Goal: Information Seeking & Learning: Learn about a topic

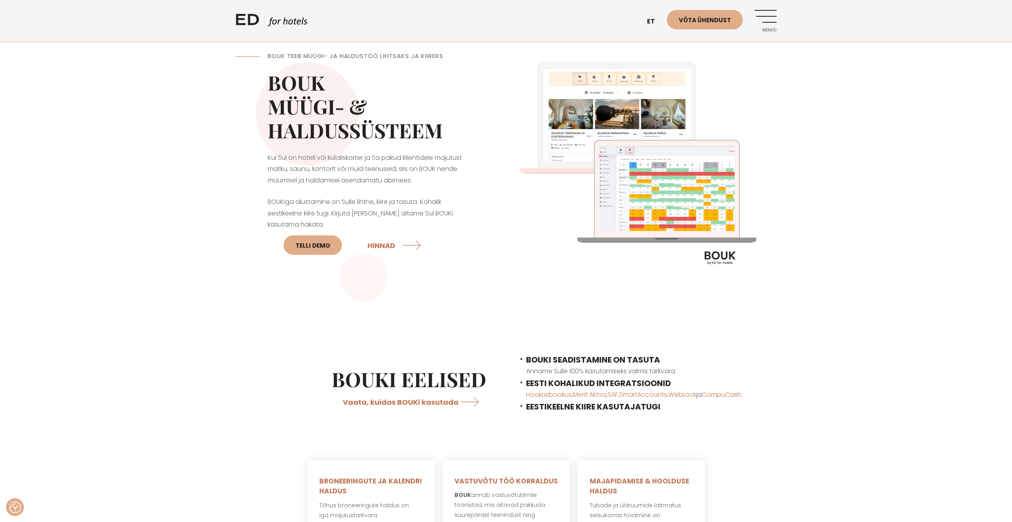
click at [769, 6] on div "ED HOTELS et EN Võta ühendust Menüü" at bounding box center [506, 21] width 541 height 42
click at [773, 19] on link "Menüü" at bounding box center [766, 21] width 22 height 22
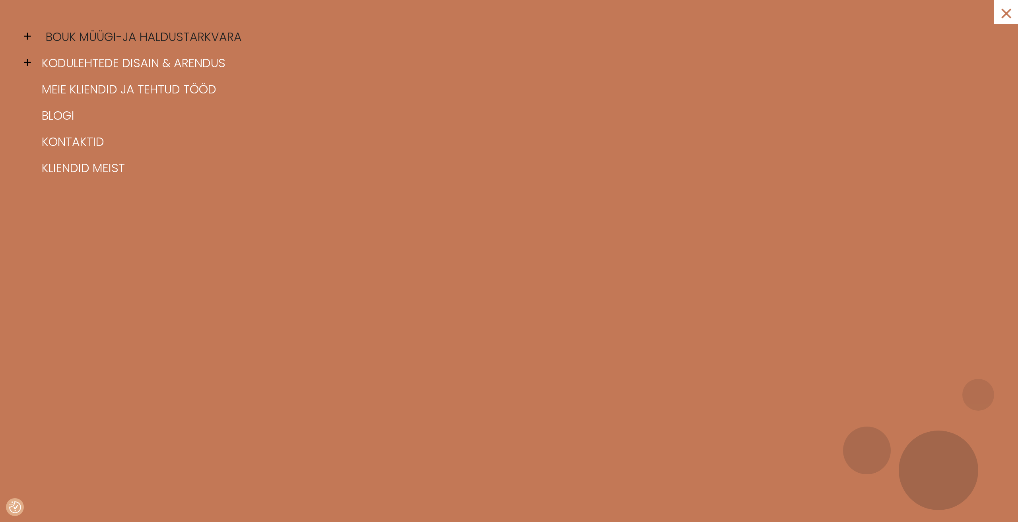
click at [111, 34] on link "BOUK müügi-ja haldustarkvara" at bounding box center [519, 37] width 958 height 26
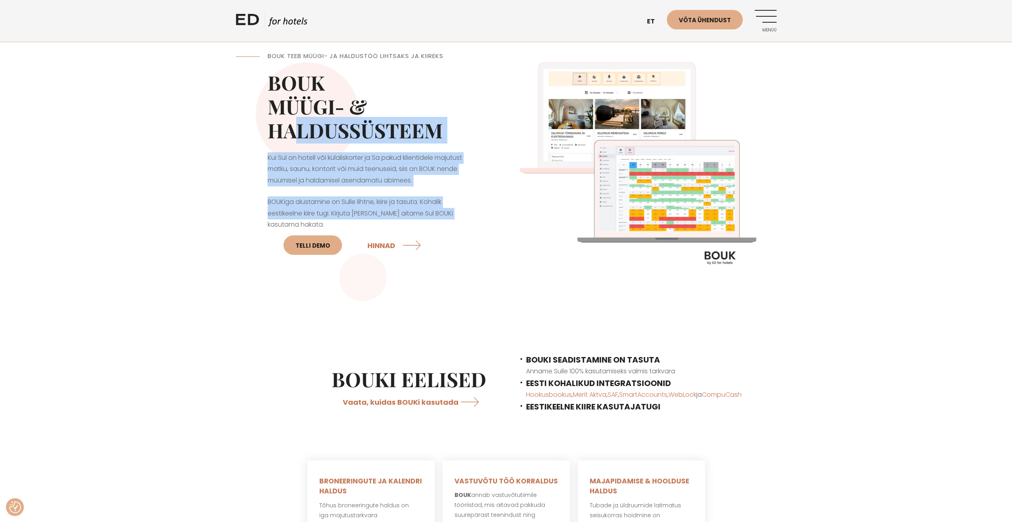
drag, startPoint x: 454, startPoint y: 209, endPoint x: 274, endPoint y: 76, distance: 223.8
click at [277, 109] on div "BOUK TEEB MÜÜGI- JA HALDUSTÖÖ LIHTSAKS JA KIIREKS BOUK MÜÜGI- & HALDUSSÜSTEEM K…" at bounding box center [371, 167] width 270 height 270
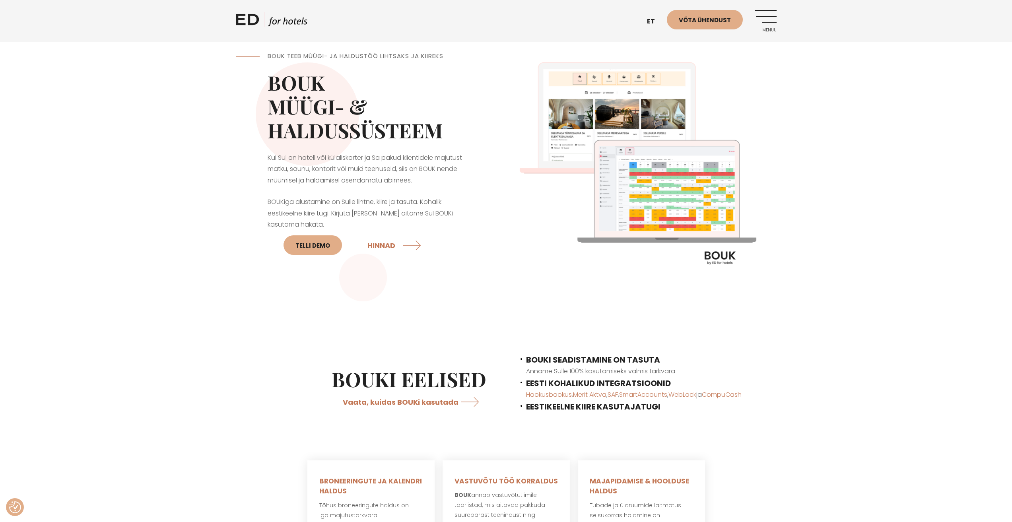
click at [274, 76] on h2 "BOUK MÜÜGI- & HALDUSSÜSTEEM" at bounding box center [371, 107] width 207 height 72
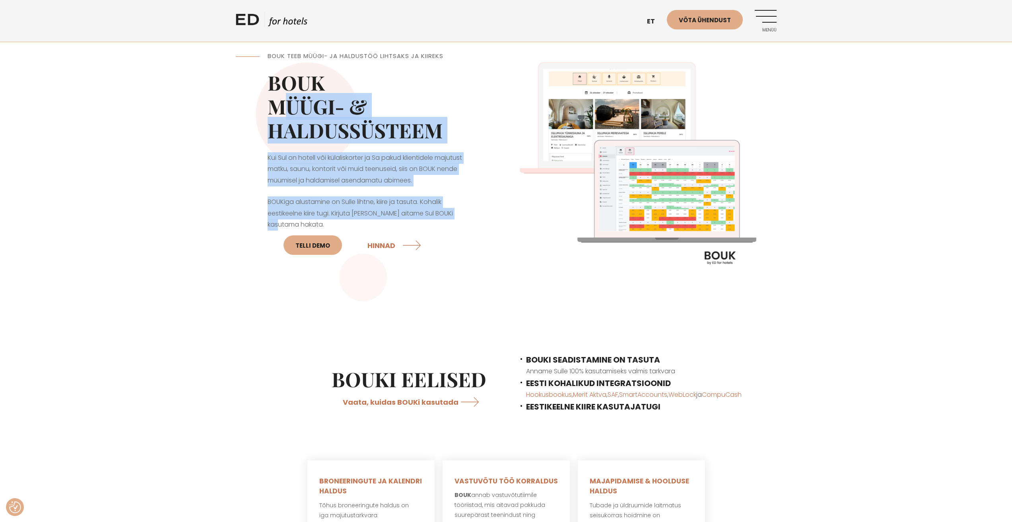
drag, startPoint x: 423, startPoint y: 170, endPoint x: 505, endPoint y: 239, distance: 107.5
click at [501, 235] on div "BOUK TEEB MÜÜGI- JA HALDUSTÖÖ LIHTSAKS JA KIIREKS BOUK MÜÜGI- & HALDUSSÜSTEEM K…" at bounding box center [371, 167] width 270 height 270
click at [506, 239] on div "BOUK TEEB MÜÜGI- JA HALDUSTÖÖ LIHTSAKS JA KIIREKS BOUK MÜÜGI- & HALDUSSÜSTEEM K…" at bounding box center [506, 167] width 541 height 270
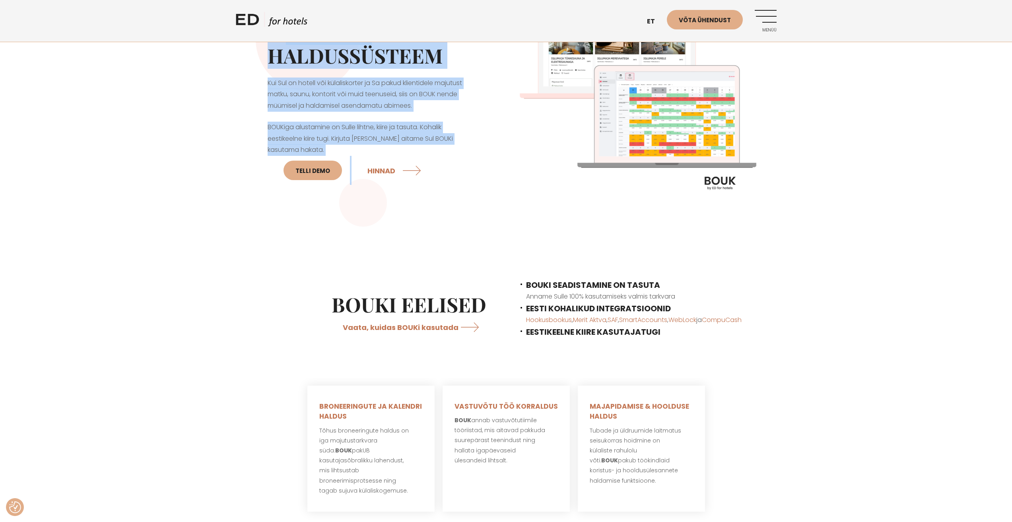
scroll to position [159, 0]
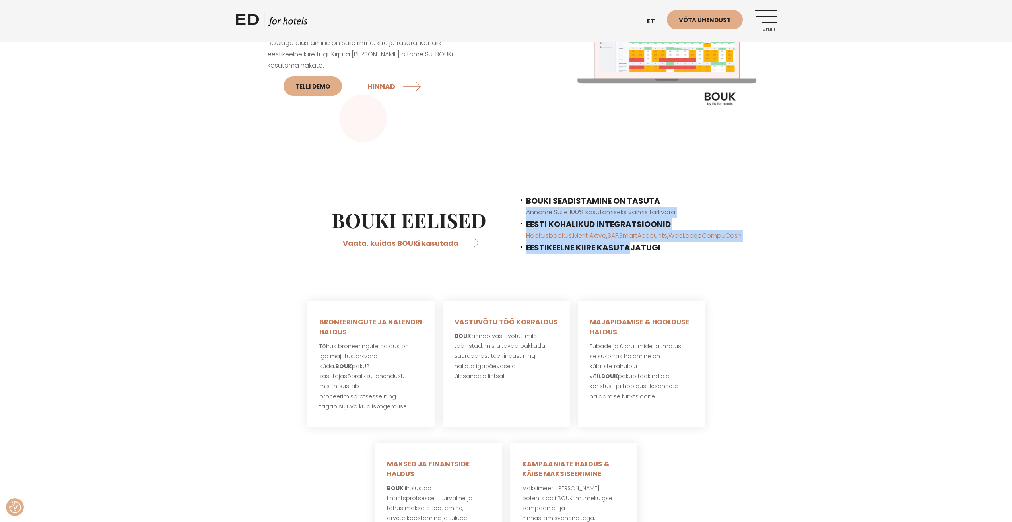
drag, startPoint x: 506, startPoint y: 211, endPoint x: 685, endPoint y: 281, distance: 191.7
click at [687, 281] on div at bounding box center [506, 284] width 1012 height 20
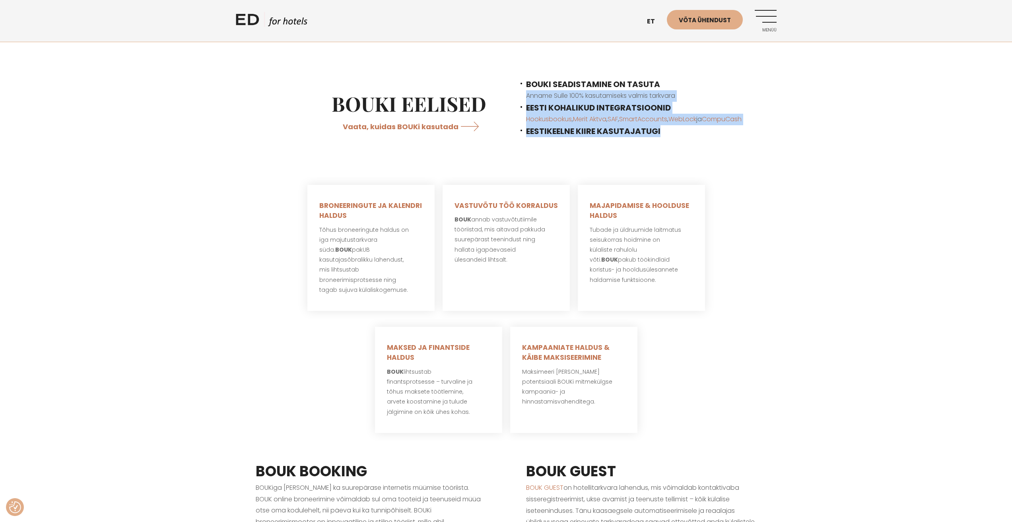
scroll to position [278, 0]
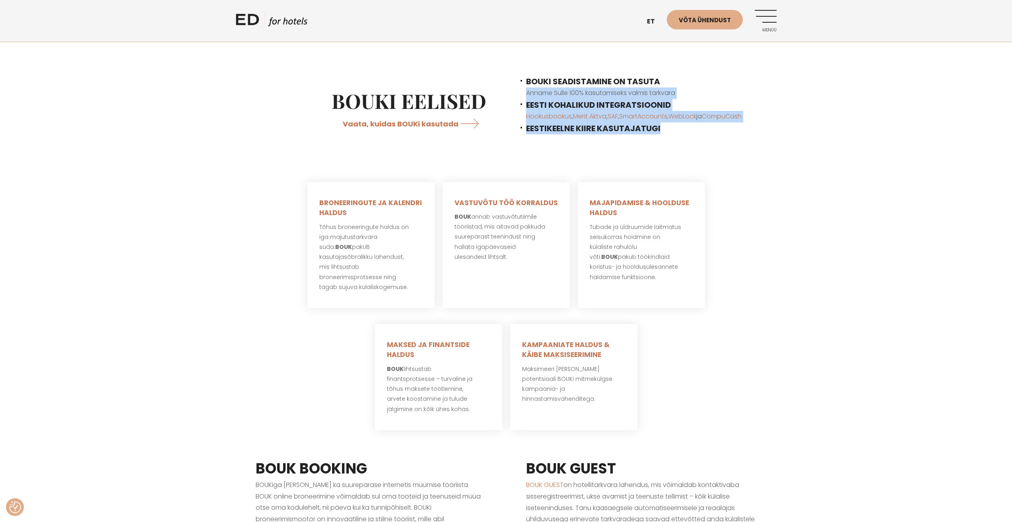
drag, startPoint x: 343, startPoint y: 272, endPoint x: 144, endPoint y: 232, distance: 202.7
click at [149, 267] on div "BRONEERINGUTE JA KALENDRI HALDUS Tõhus broneeringute haldus on iga majutustarkv…" at bounding box center [506, 245] width 1012 height 142
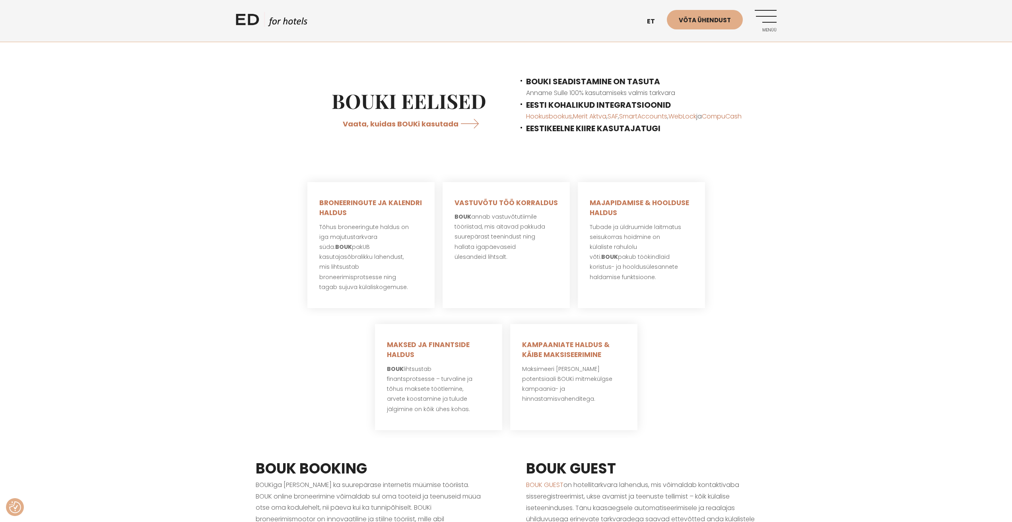
click at [143, 229] on div "BRONEERINGUTE JA KALENDRI HALDUS Tõhus broneeringute haldus on iga majutustarkv…" at bounding box center [506, 245] width 1012 height 142
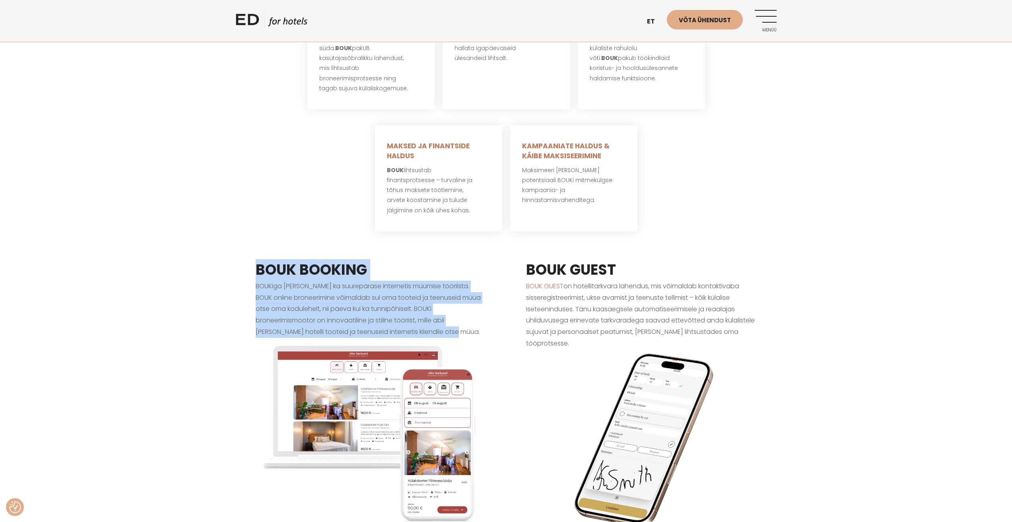
drag, startPoint x: 236, startPoint y: 260, endPoint x: 508, endPoint y: 326, distance: 280.1
click at [502, 326] on div "BOUK BOOKING BOUKiga saad kaasa ka suurepärase internetis müümise tööriista. BO…" at bounding box center [371, 407] width 270 height 337
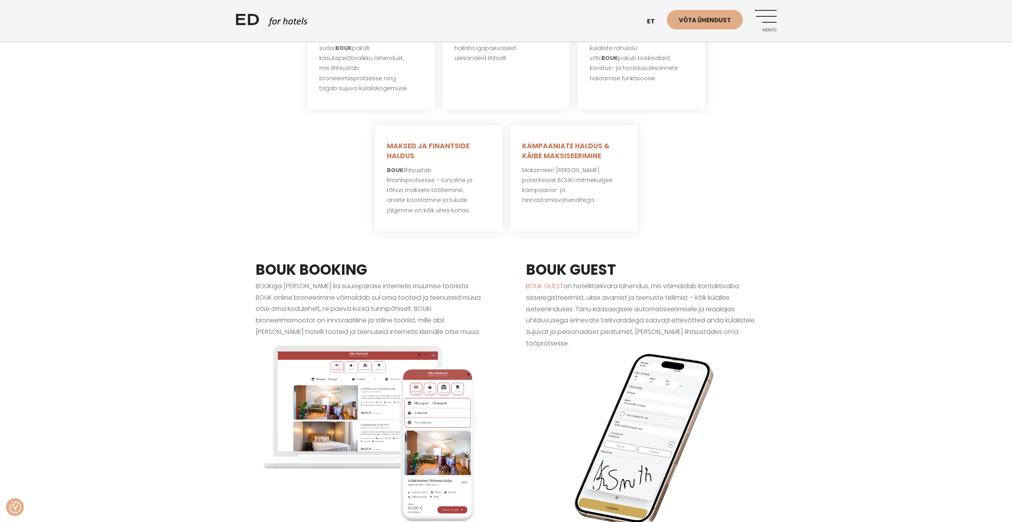
drag, startPoint x: 545, startPoint y: 248, endPoint x: 513, endPoint y: 254, distance: 32.9
click at [537, 249] on div "BOUK GUEST BOUK GUEST on hotellitarkvara lahendus, mis võimaldab kontaktivaba s…" at bounding box center [641, 407] width 270 height 337
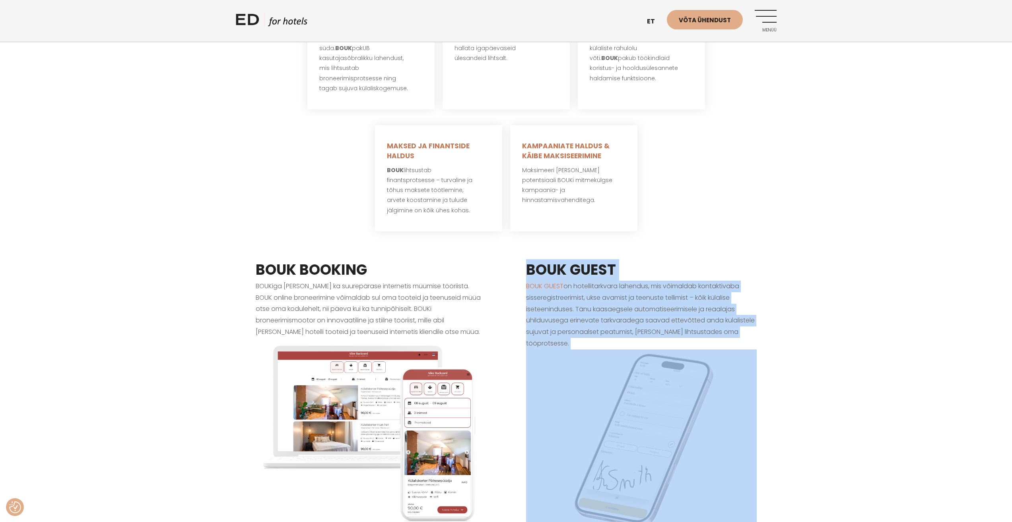
drag, startPoint x: 568, startPoint y: 266, endPoint x: 691, endPoint y: 357, distance: 153.2
click at [691, 357] on div "BOUK GUEST BOUK GUEST on hotellitarkvara lahendus, mis võimaldab kontaktivaba s…" at bounding box center [641, 407] width 270 height 337
click at [780, 312] on div "BOUK BOOKING BOUKiga saad kaasa ka suurepärase internetis müümise tööriista. BO…" at bounding box center [506, 407] width 557 height 337
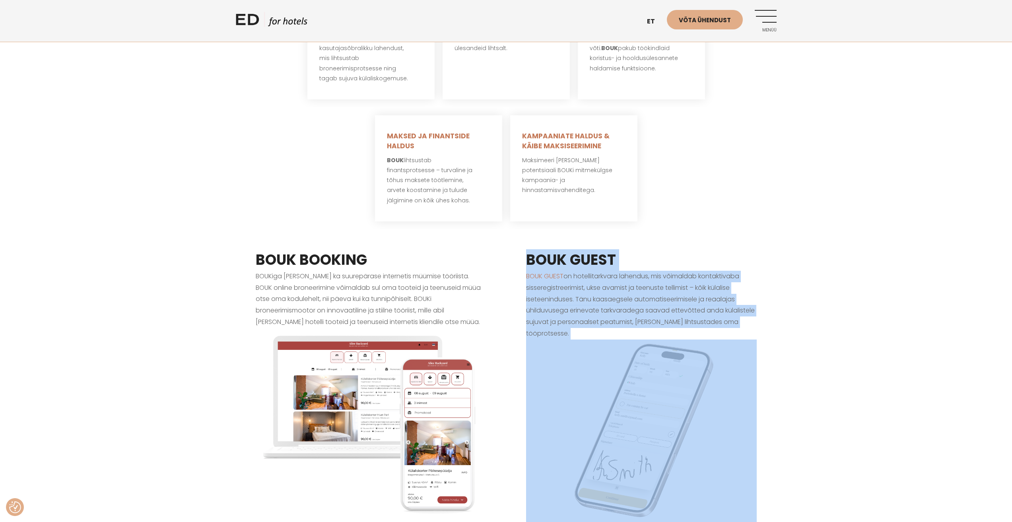
scroll to position [676, 0]
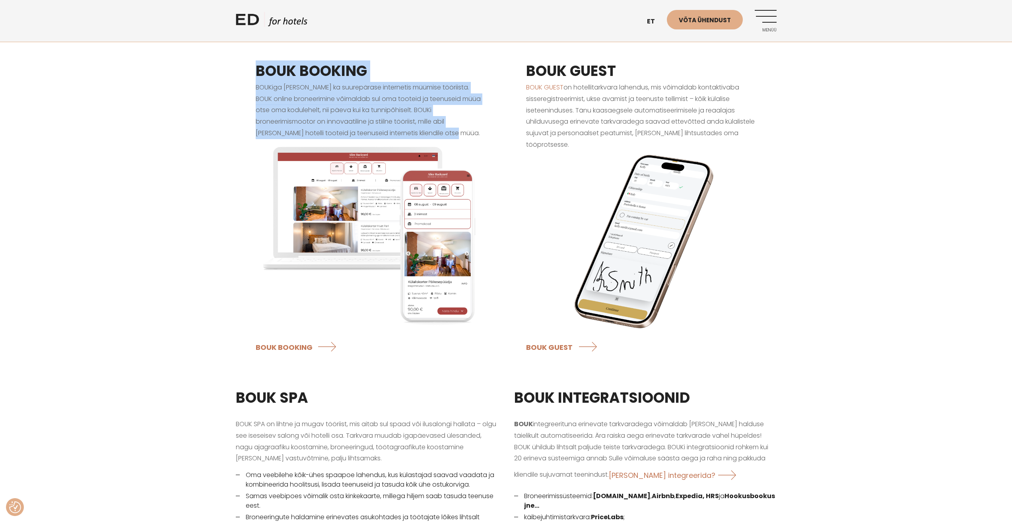
drag, startPoint x: 248, startPoint y: 54, endPoint x: 490, endPoint y: 125, distance: 251.8
click at [490, 125] on div "BOUK BOOKING BOUKiga saad kaasa ka suurepärase internetis müümise tööriista. BO…" at bounding box center [371, 209] width 270 height 337
drag, startPoint x: 458, startPoint y: 126, endPoint x: 182, endPoint y: 61, distance: 283.5
click at [182, 61] on div "BOUK BOOKING BOUKiga saad kaasa ka suurepärase internetis müümise tööriista. BO…" at bounding box center [506, 209] width 1012 height 337
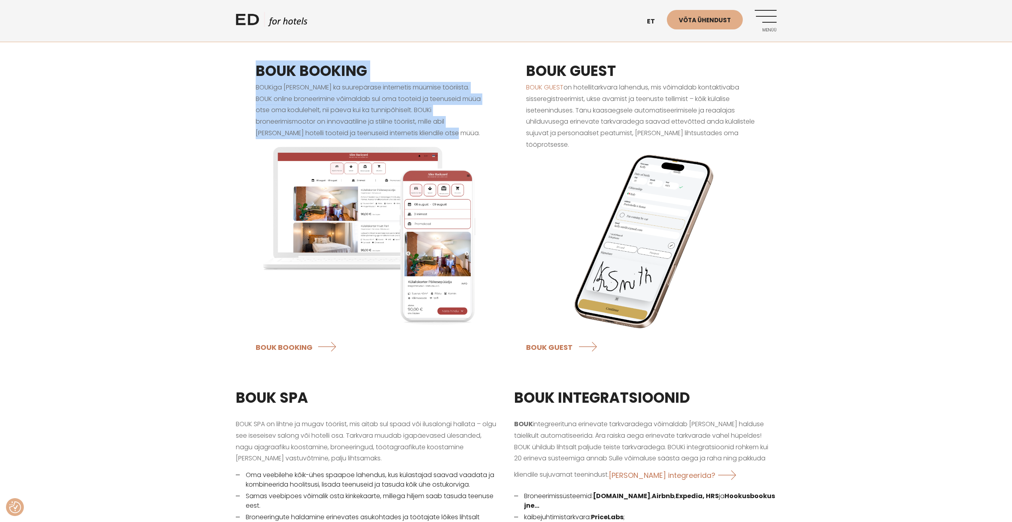
click at [182, 61] on div "BOUK BOOKING BOUKiga saad kaasa ka suurepärase internetis müümise tööriista. BO…" at bounding box center [506, 209] width 1012 height 337
drag, startPoint x: 236, startPoint y: 40, endPoint x: 441, endPoint y: 126, distance: 222.4
click at [441, 126] on div "BOUK BOOKING BOUKiga saad kaasa ka suurepärase internetis müümise tööriista. BO…" at bounding box center [506, 209] width 1012 height 337
click at [441, 126] on p "BOUKiga [PERSON_NAME] ka suurepärase internetis müümise tööriista. BOUK online …" at bounding box center [371, 110] width 231 height 57
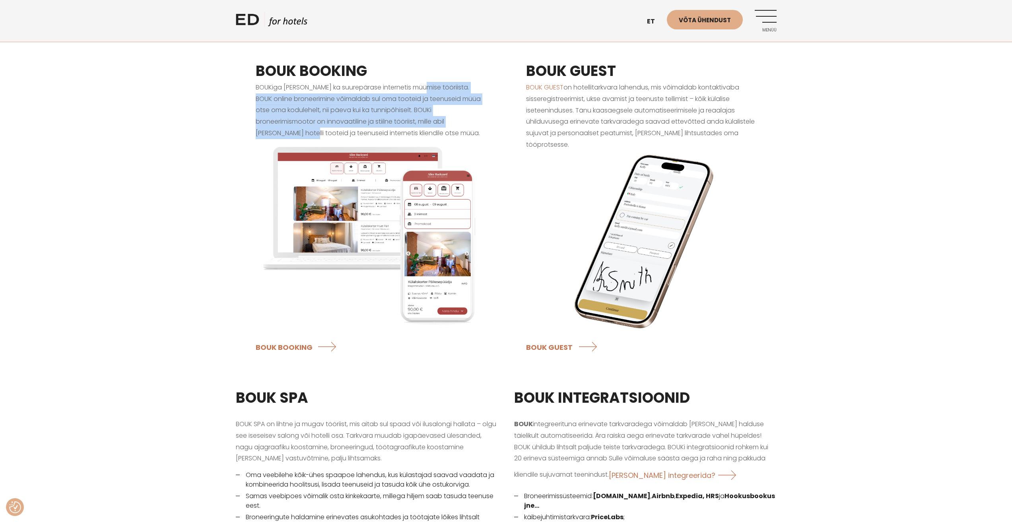
drag, startPoint x: 431, startPoint y: 82, endPoint x: 447, endPoint y: 108, distance: 30.5
click at [447, 108] on p "BOUKiga [PERSON_NAME] ka suurepärase internetis müümise tööriista. BOUK online …" at bounding box center [371, 110] width 231 height 57
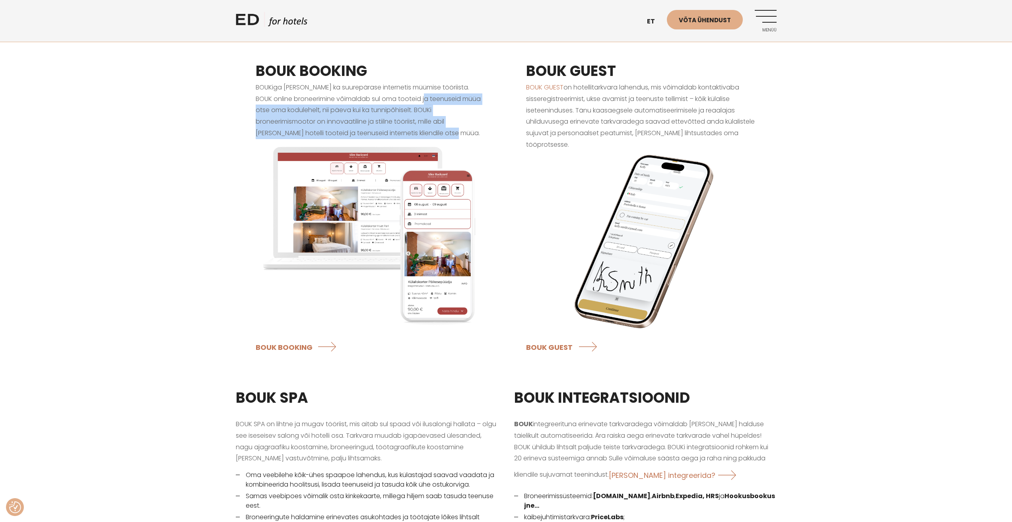
drag, startPoint x: 417, startPoint y: 91, endPoint x: 462, endPoint y: 120, distance: 53.5
click at [462, 120] on p "BOUKiga [PERSON_NAME] ka suurepärase internetis müümise tööriista. BOUK online …" at bounding box center [371, 110] width 231 height 57
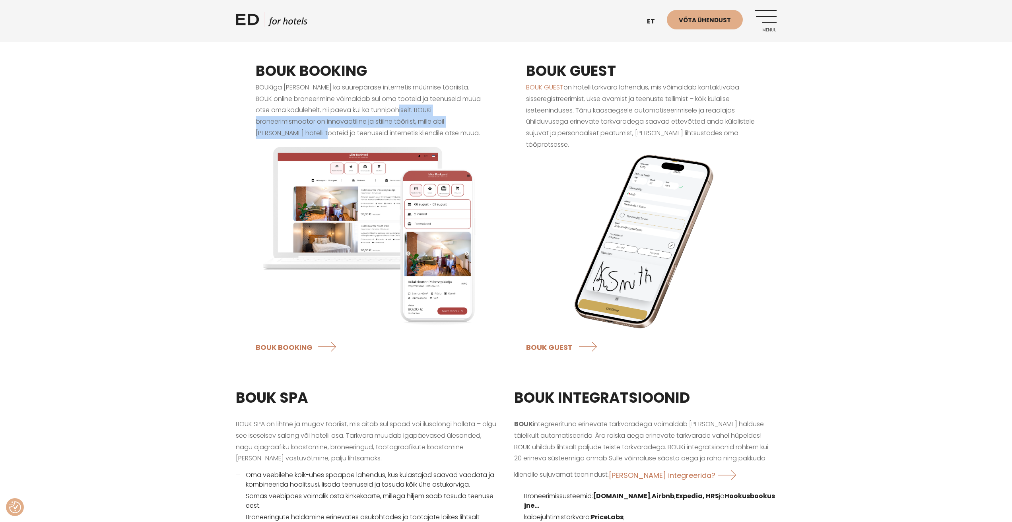
drag, startPoint x: 395, startPoint y: 97, endPoint x: 461, endPoint y: 110, distance: 67.8
click at [461, 110] on p "BOUKiga [PERSON_NAME] ka suurepärase internetis müümise tööriista. BOUK online …" at bounding box center [371, 110] width 231 height 57
drag, startPoint x: 309, startPoint y: 87, endPoint x: 412, endPoint y: 85, distance: 102.6
click at [402, 85] on p "BOUKiga [PERSON_NAME] ka suurepärase internetis müümise tööriista. BOUK online …" at bounding box center [371, 110] width 231 height 57
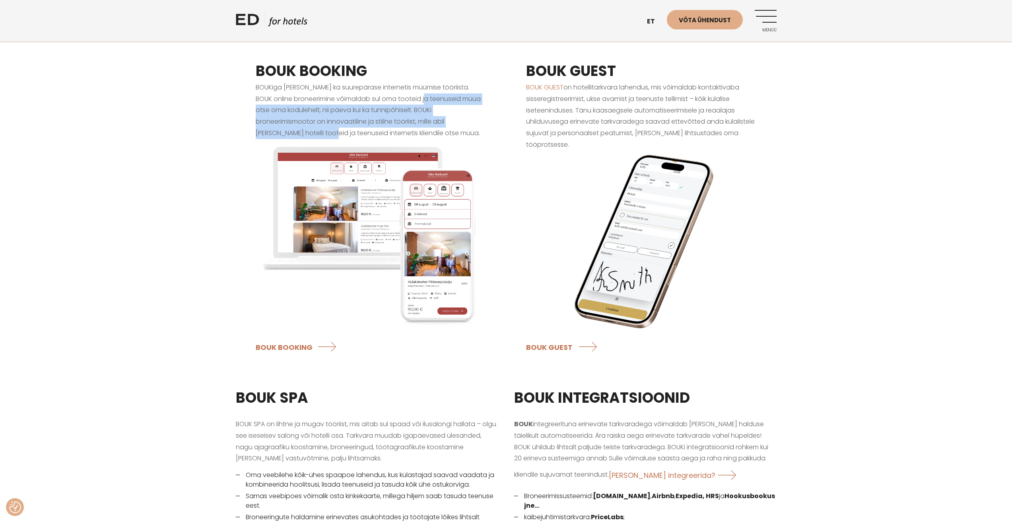
drag, startPoint x: 418, startPoint y: 84, endPoint x: 479, endPoint y: 116, distance: 69.0
click at [479, 116] on p "BOUKiga [PERSON_NAME] ka suurepärase internetis müümise tööriista. BOUK online …" at bounding box center [371, 110] width 231 height 57
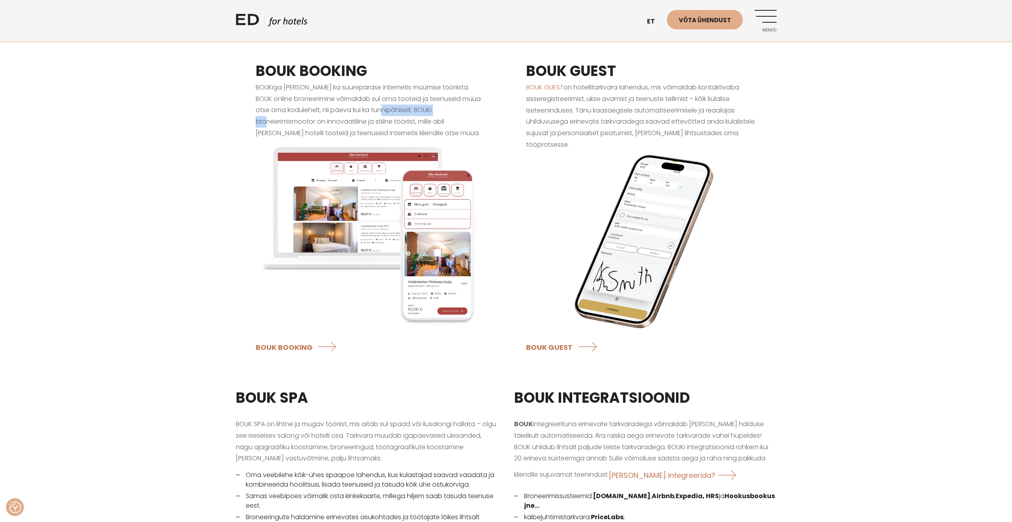
drag, startPoint x: 390, startPoint y: 99, endPoint x: 311, endPoint y: 101, distance: 79.1
click at [351, 101] on p "BOUKiga [PERSON_NAME] ka suurepärase internetis müümise tööriista. BOUK online …" at bounding box center [371, 110] width 231 height 57
click at [306, 102] on p "BOUKiga [PERSON_NAME] ka suurepärase internetis müümise tööriista. BOUK online …" at bounding box center [371, 110] width 231 height 57
drag, startPoint x: 245, startPoint y: 111, endPoint x: 459, endPoint y: 112, distance: 213.9
click at [448, 104] on div "BOUK BOOKING BOUKiga saad kaasa ka suurepärase internetis müümise tööriista. BO…" at bounding box center [371, 209] width 270 height 337
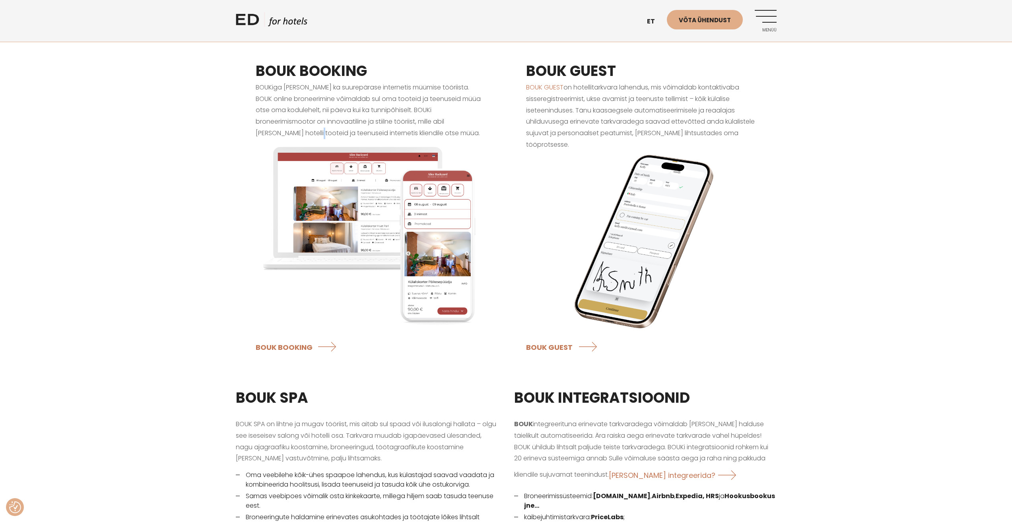
click at [460, 113] on p "BOUKiga [PERSON_NAME] ka suurepärase internetis müümise tööriista. BOUK online …" at bounding box center [371, 110] width 231 height 57
drag, startPoint x: 345, startPoint y: 115, endPoint x: 258, endPoint y: 117, distance: 87.1
click at [258, 117] on p "BOUKiga [PERSON_NAME] ka suurepärase internetis müümise tööriista. BOUK online …" at bounding box center [371, 110] width 231 height 57
drag, startPoint x: 256, startPoint y: 122, endPoint x: 453, endPoint y: 116, distance: 196.9
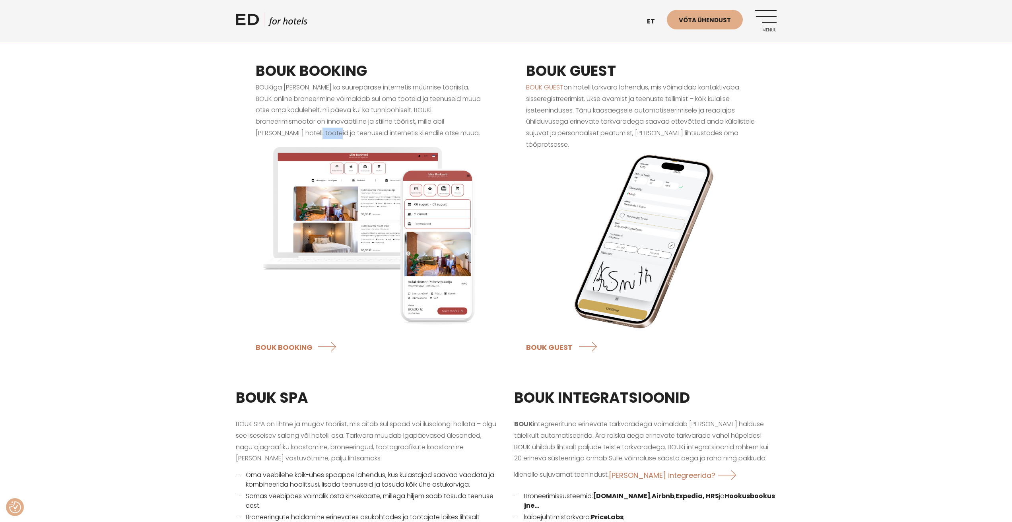
click at [453, 116] on p "BOUKiga [PERSON_NAME] ka suurepärase internetis müümise tööriista. BOUK online …" at bounding box center [371, 110] width 231 height 57
click at [454, 115] on p "BOUKiga [PERSON_NAME] ka suurepärase internetis müümise tööriista. BOUK online …" at bounding box center [371, 110] width 231 height 57
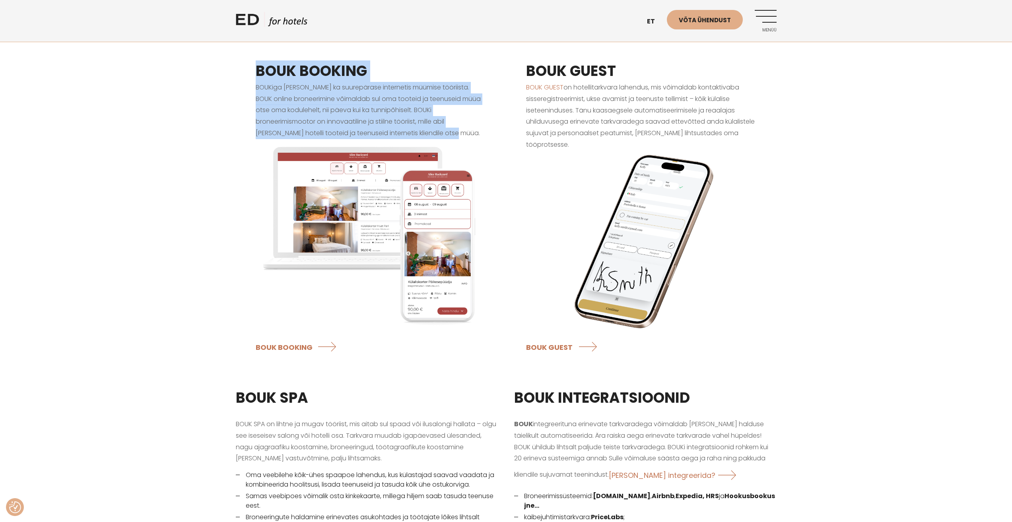
drag, startPoint x: 406, startPoint y: 124, endPoint x: 227, endPoint y: 56, distance: 191.9
click at [232, 59] on div "BOUK BOOKING BOUKiga saad kaasa ka suurepärase internetis müümise tööriista. BO…" at bounding box center [506, 209] width 557 height 337
click at [221, 54] on div "BOUK BOOKING BOUKiga saad kaasa ka suurepärase internetis müümise tööriista. BO…" at bounding box center [506, 209] width 1012 height 337
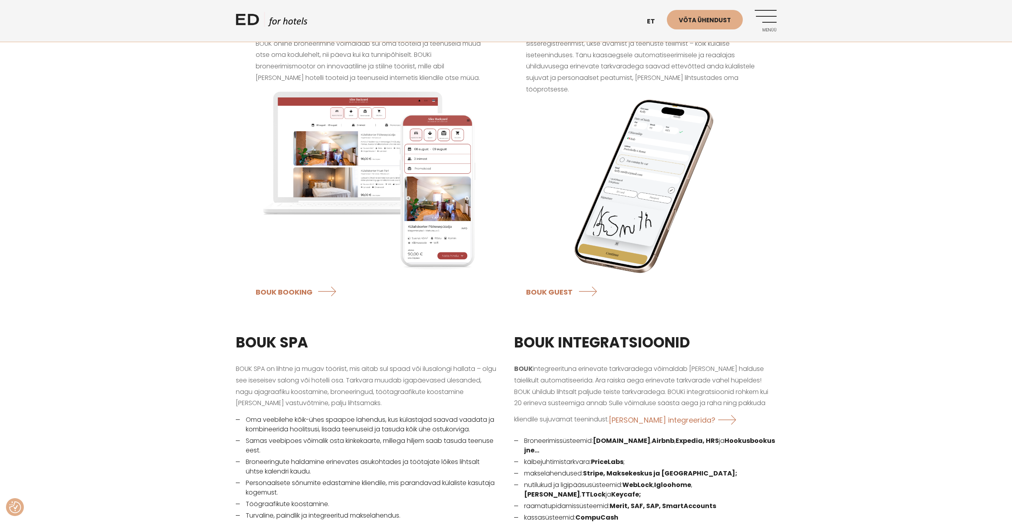
scroll to position [795, 0]
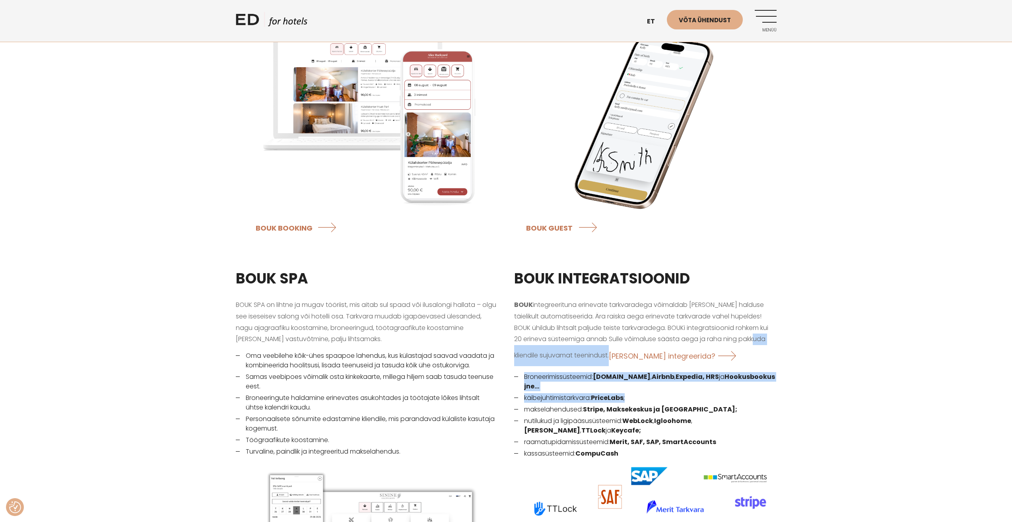
drag, startPoint x: 637, startPoint y: 388, endPoint x: 514, endPoint y: 353, distance: 127.3
click at [514, 353] on div "BOUK INTEGRATSIOONID BOUK integreerituna erinevate tarkvaradega võimaldab müügi…" at bounding box center [645, 473] width 278 height 431
click at [704, 372] on strong "Expedia, HRS" at bounding box center [697, 376] width 43 height 9
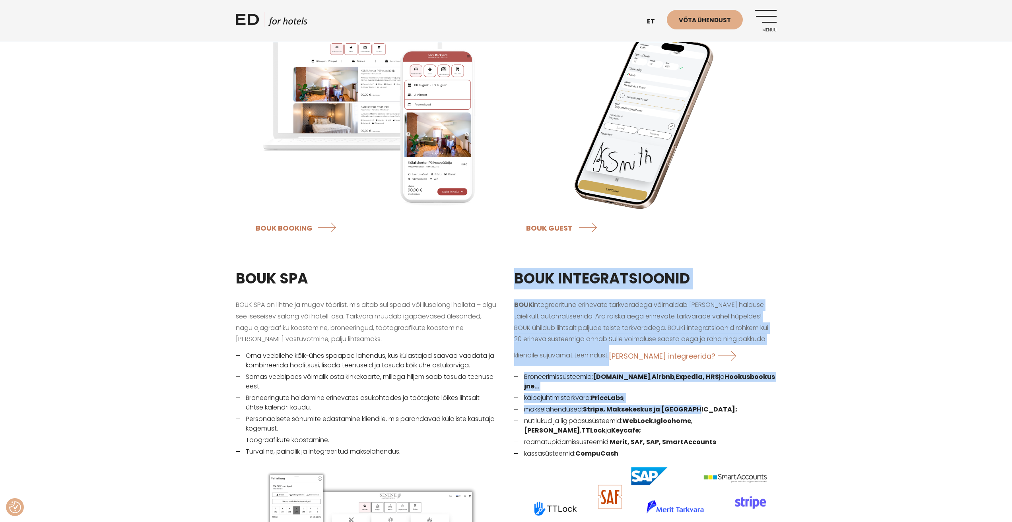
drag, startPoint x: 698, startPoint y: 394, endPoint x: 508, endPoint y: 263, distance: 230.4
click at [508, 263] on div "BOUK INTEGRATSIOONID BOUK integreerituna erinevate tarkvaradega võimaldab müügi…" at bounding box center [645, 473] width 278 height 431
click at [519, 268] on h3 "BOUK INTEGRATSIOONID" at bounding box center [645, 278] width 262 height 21
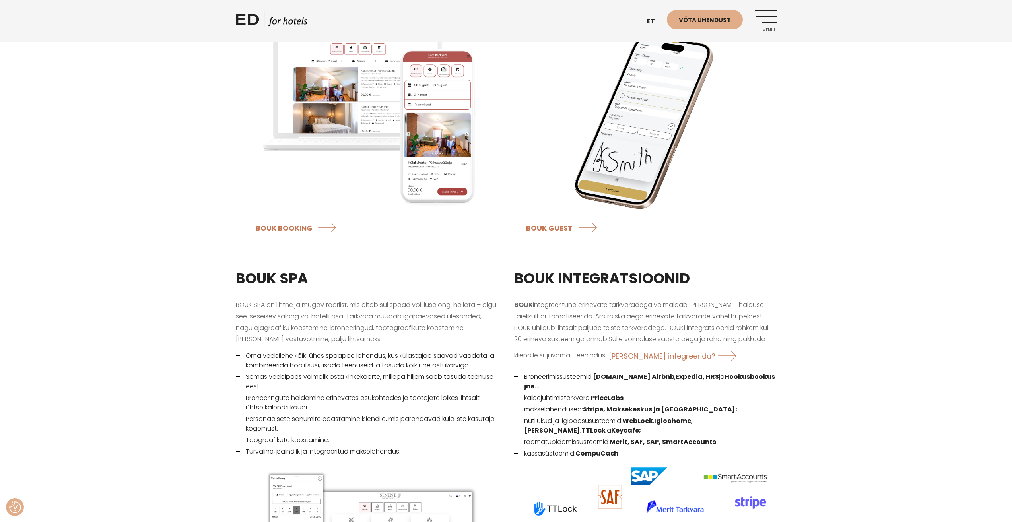
click at [501, 263] on div "BOUK SPA BOUK SPA on lihtne ja mugav tööriist, mis aitab sul spaad või ilusalon…" at bounding box center [367, 473] width 278 height 431
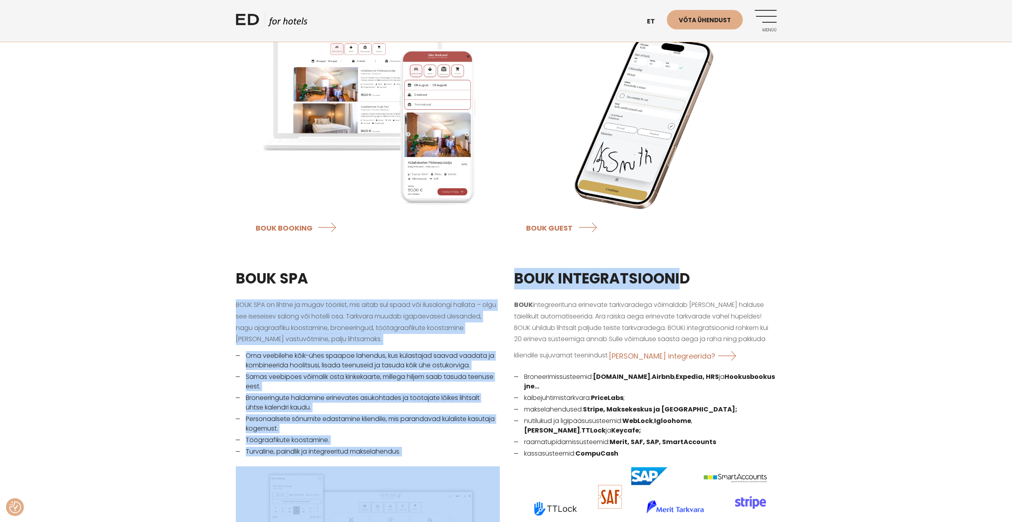
drag, startPoint x: 549, startPoint y: 265, endPoint x: 786, endPoint y: 274, distance: 236.7
click at [702, 274] on article "BOUK SPA BOUK SPA on lihtne ja mugav tööriist, mis aitab sul spaad või ilusalon…" at bounding box center [506, 473] width 557 height 431
click at [786, 274] on div "BOUK SPA BOUK SPA on lihtne ja mugav tööriist, mis aitab sul spaad või ilusalon…" at bounding box center [506, 473] width 1012 height 431
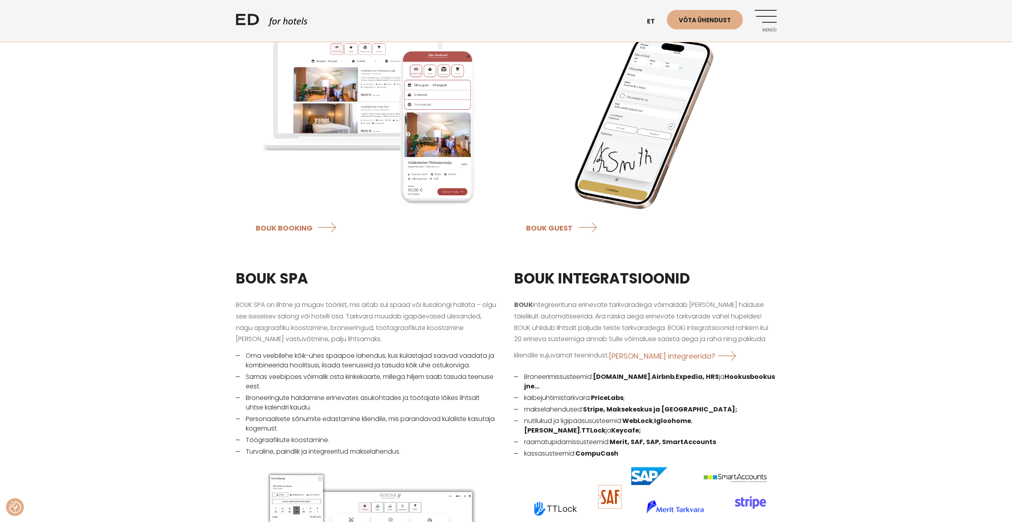
click at [638, 299] on p "BOUK integreerituna erinevate tarkvaradega võimaldab müügi ja halduse täielikul…" at bounding box center [645, 332] width 262 height 67
click at [652, 323] on p "BOUK integreerituna erinevate tarkvaradega võimaldab müügi ja halduse täielikul…" at bounding box center [645, 332] width 262 height 67
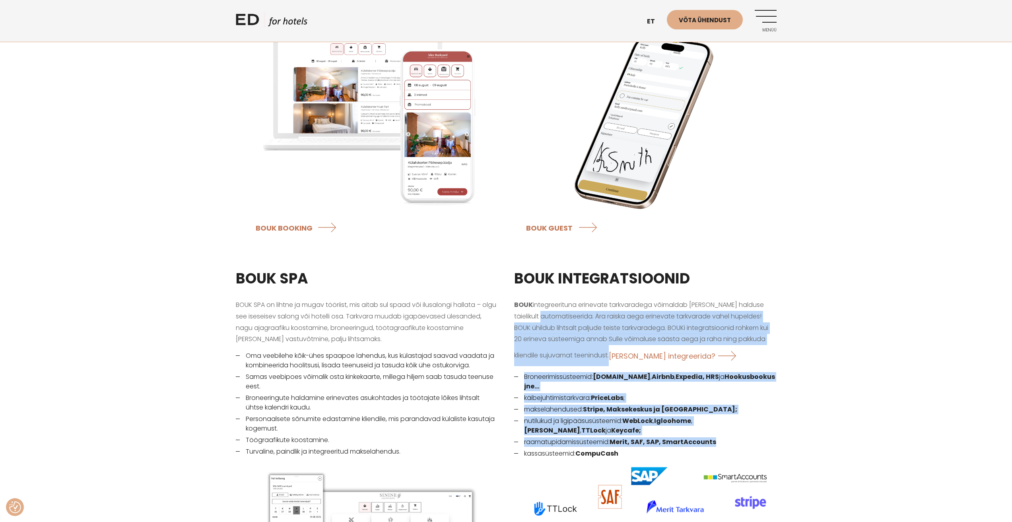
drag, startPoint x: 528, startPoint y: 305, endPoint x: 785, endPoint y: 436, distance: 288.1
click at [785, 436] on div "BOUK SPA BOUK SPA on lihtne ja mugav tööriist, mis aitab sul spaad või ilusalon…" at bounding box center [506, 473] width 1012 height 431
click at [751, 437] on li "raamatupidamissüsteemid: Merit, SAF, SAP, SmartAccounts" at bounding box center [645, 442] width 262 height 10
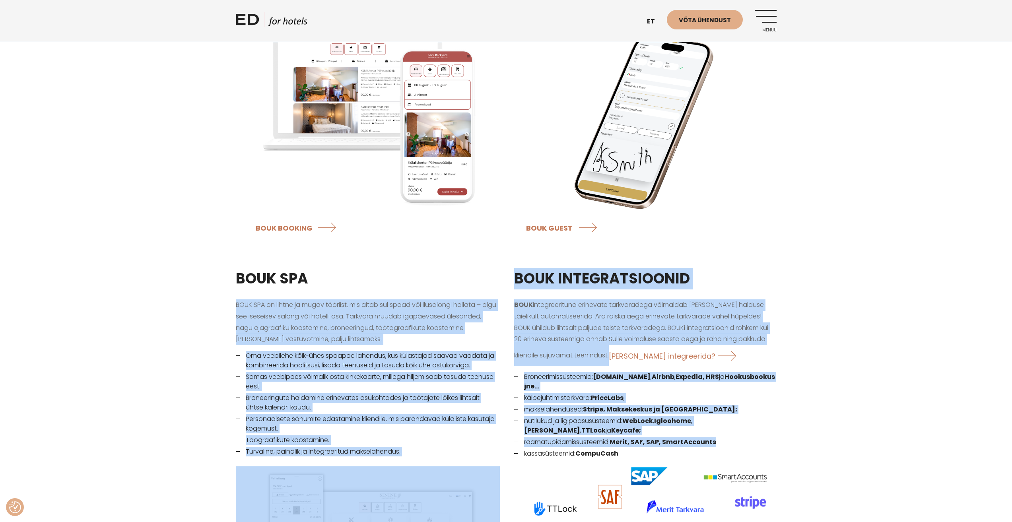
drag, startPoint x: 741, startPoint y: 431, endPoint x: 498, endPoint y: 276, distance: 287.9
click at [498, 276] on article "BOUK SPA BOUK SPA on lihtne ja mugav tööriist, mis aitab sul spaad või ilusalon…" at bounding box center [506, 473] width 557 height 431
click at [864, 291] on div "BOUK SPA BOUK SPA on lihtne ja mugav tööriist, mis aitab sul spaad või ilusalon…" at bounding box center [506, 473] width 1012 height 431
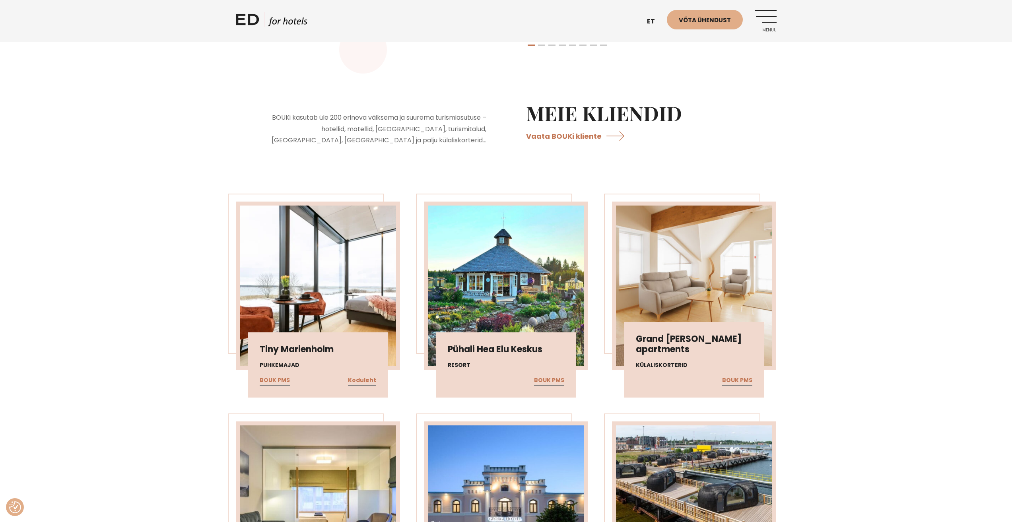
scroll to position [1646, 0]
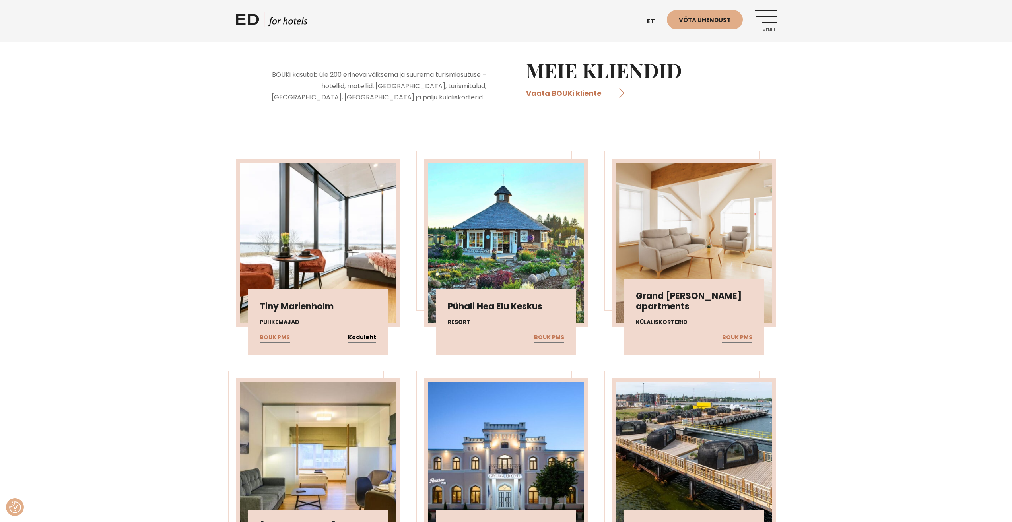
click at [361, 332] on link "Koduleht" at bounding box center [362, 337] width 28 height 10
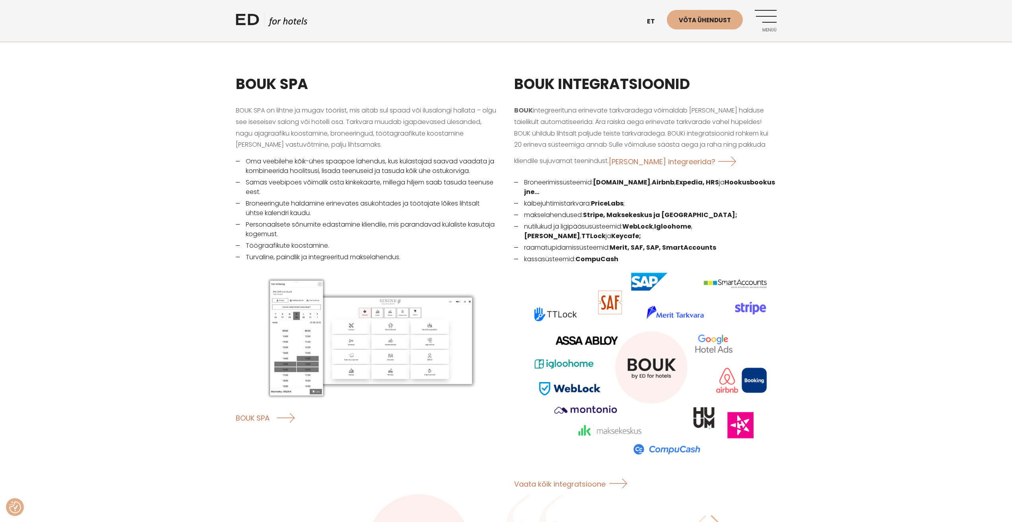
scroll to position [985, 0]
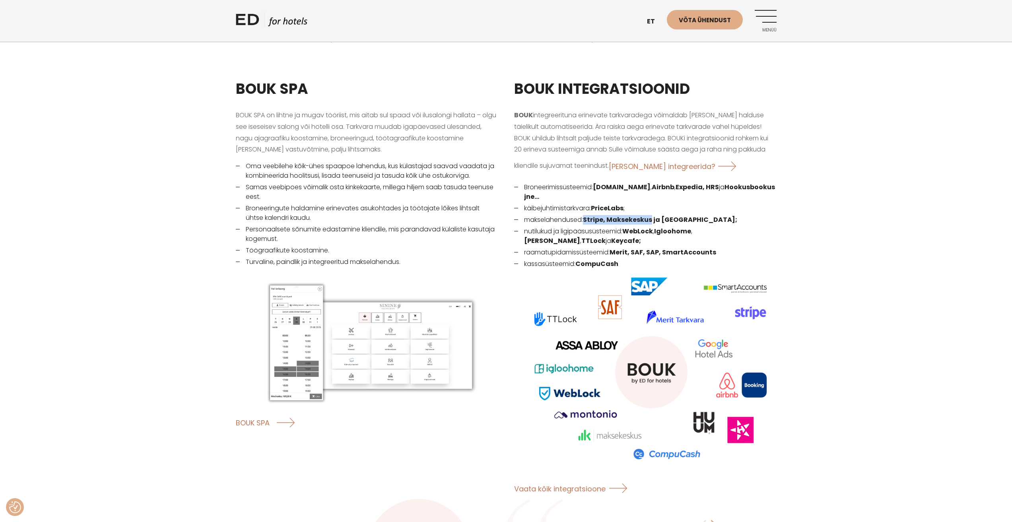
drag, startPoint x: 585, startPoint y: 207, endPoint x: 652, endPoint y: 209, distance: 67.2
click at [652, 215] on li "makselahendused: Stripe, Maksekeskus ja Montonio;" at bounding box center [645, 220] width 262 height 10
copy strong "Stripe, Maksekeskus"
